Goal: Find specific page/section: Locate a particular part of the current website

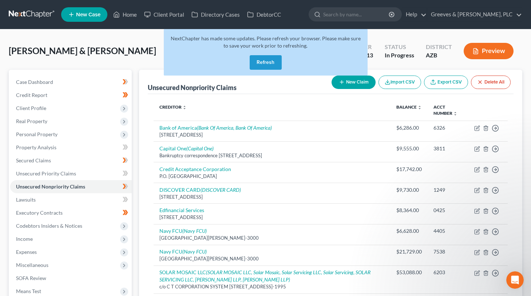
click at [271, 64] on button "Refresh" at bounding box center [266, 62] width 32 height 15
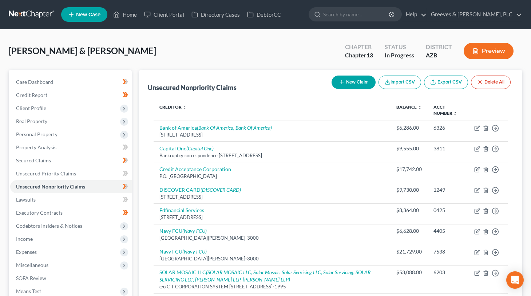
click at [47, 17] on link at bounding box center [32, 14] width 47 height 13
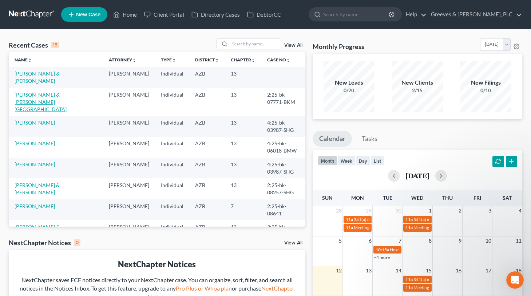
click at [67, 92] on link "[PERSON_NAME] & [PERSON_NAME][GEOGRAPHIC_DATA]" at bounding box center [41, 102] width 52 height 21
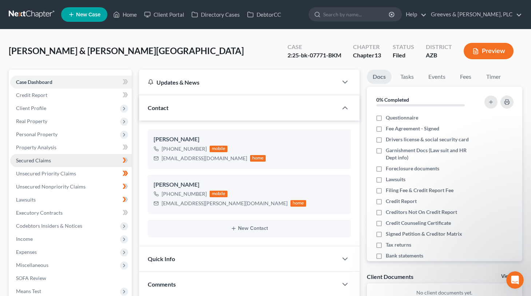
click at [89, 155] on link "Secured Claims" at bounding box center [70, 160] width 121 height 13
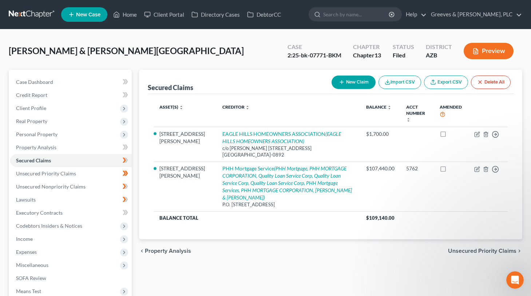
click at [38, 18] on link at bounding box center [32, 14] width 47 height 13
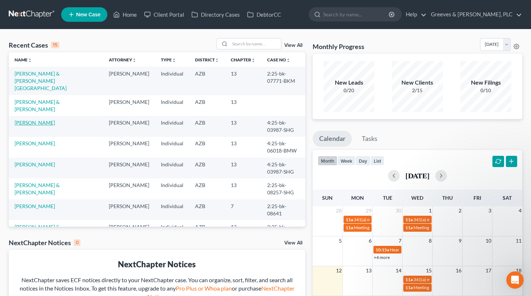
click at [55, 120] on link "[PERSON_NAME]" at bounding box center [35, 123] width 40 height 6
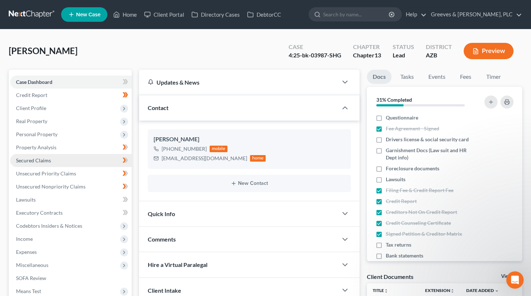
click at [86, 160] on link "Secured Claims" at bounding box center [70, 160] width 121 height 13
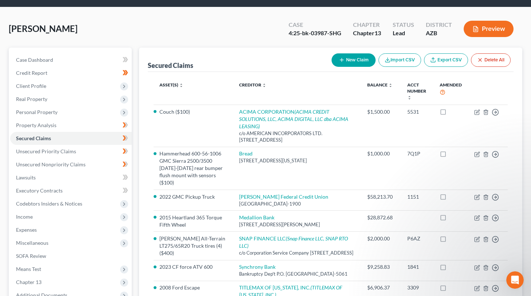
scroll to position [16, 0]
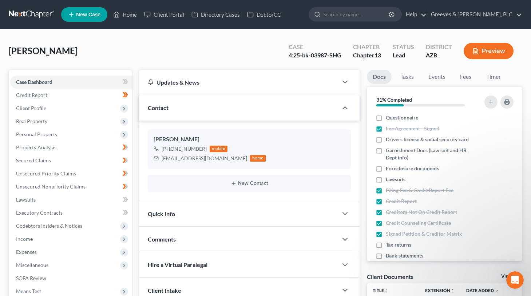
click at [33, 17] on link at bounding box center [32, 14] width 47 height 13
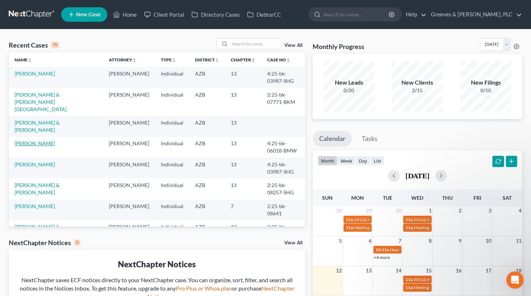
click at [51, 140] on link "[PERSON_NAME]" at bounding box center [35, 143] width 40 height 6
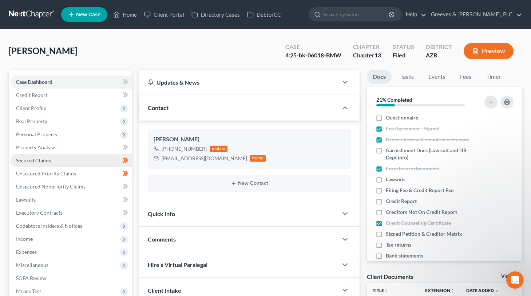
click at [95, 155] on link "Secured Claims" at bounding box center [70, 160] width 121 height 13
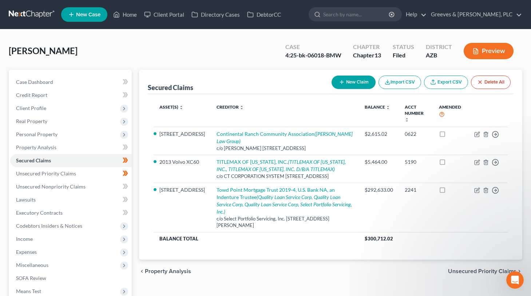
click at [39, 12] on link at bounding box center [32, 14] width 47 height 13
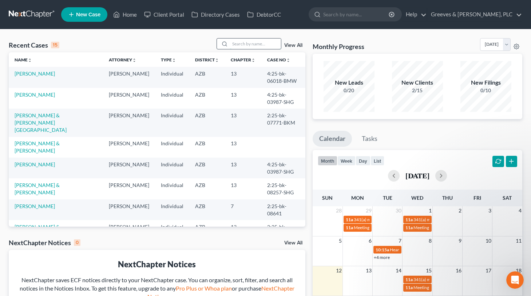
click at [251, 44] on input "search" at bounding box center [255, 44] width 51 height 11
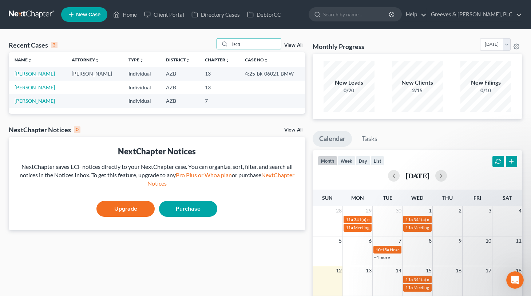
type input "jacq"
click at [42, 72] on link "[PERSON_NAME]" at bounding box center [35, 74] width 40 height 6
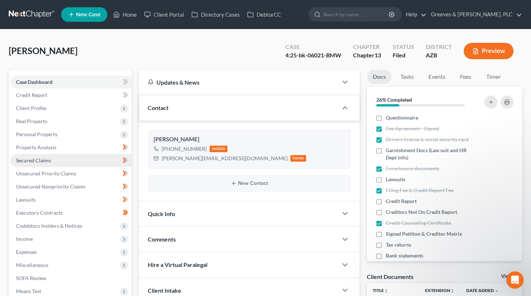
click at [91, 160] on link "Secured Claims" at bounding box center [70, 160] width 121 height 13
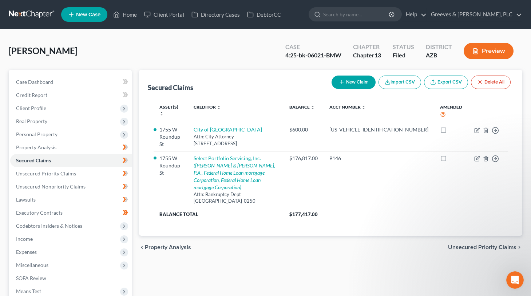
click at [42, 11] on link at bounding box center [32, 14] width 47 height 13
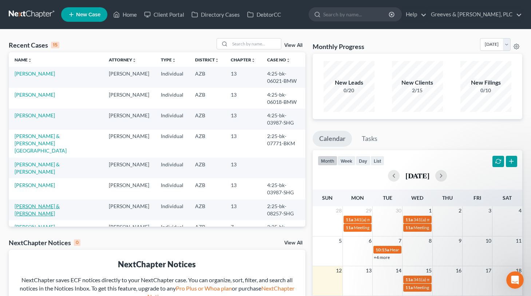
click at [60, 203] on link "[PERSON_NAME] & [PERSON_NAME]" at bounding box center [37, 209] width 45 height 13
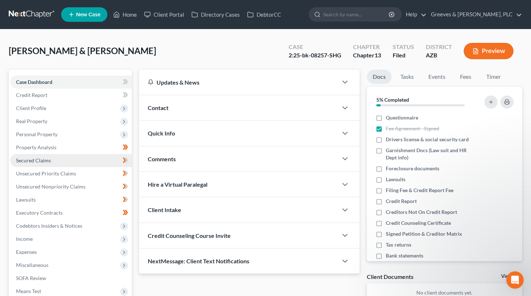
click at [90, 165] on link "Secured Claims" at bounding box center [70, 160] width 121 height 13
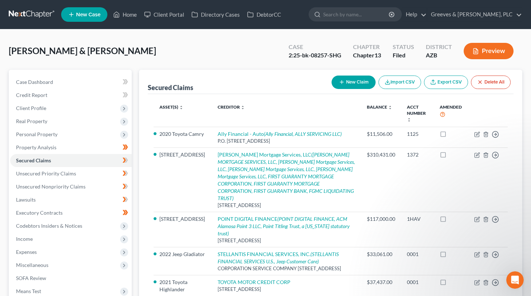
click at [313, 57] on div "2:25-bk-08257-SHG" at bounding box center [314, 55] width 53 height 8
drag, startPoint x: 312, startPoint y: 55, endPoint x: 327, endPoint y: 55, distance: 14.9
click at [327, 55] on div "2:25-bk-08257-SHG" at bounding box center [314, 55] width 53 height 8
copy div "08257"
